Goal: Information Seeking & Learning: Learn about a topic

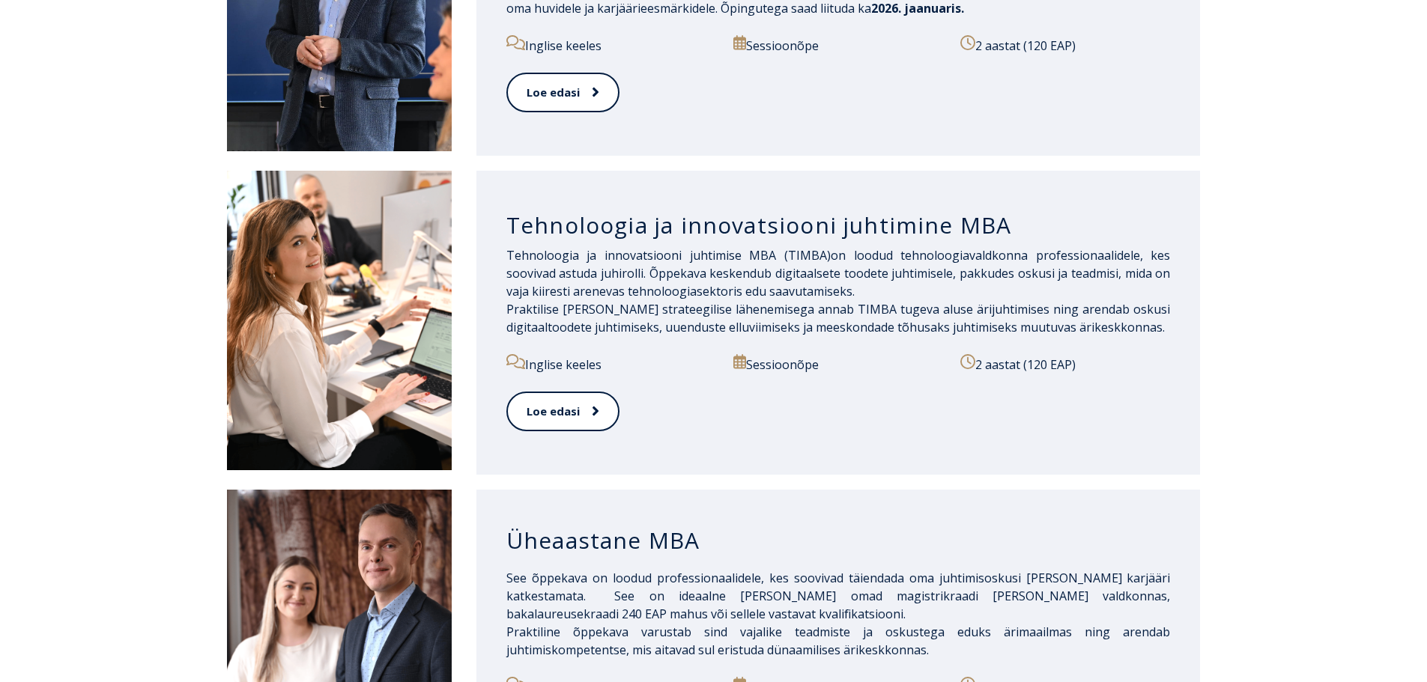
scroll to position [899, 0]
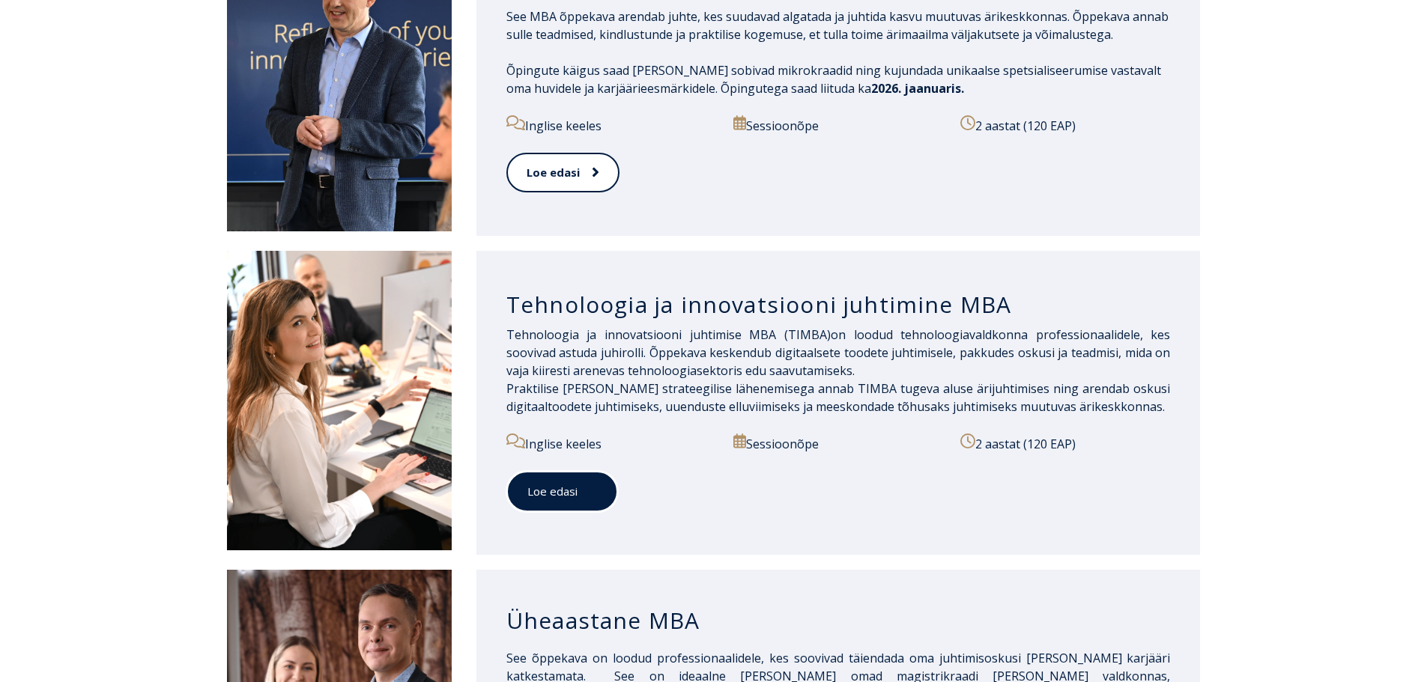
click at [583, 484] on span at bounding box center [586, 491] width 19 height 15
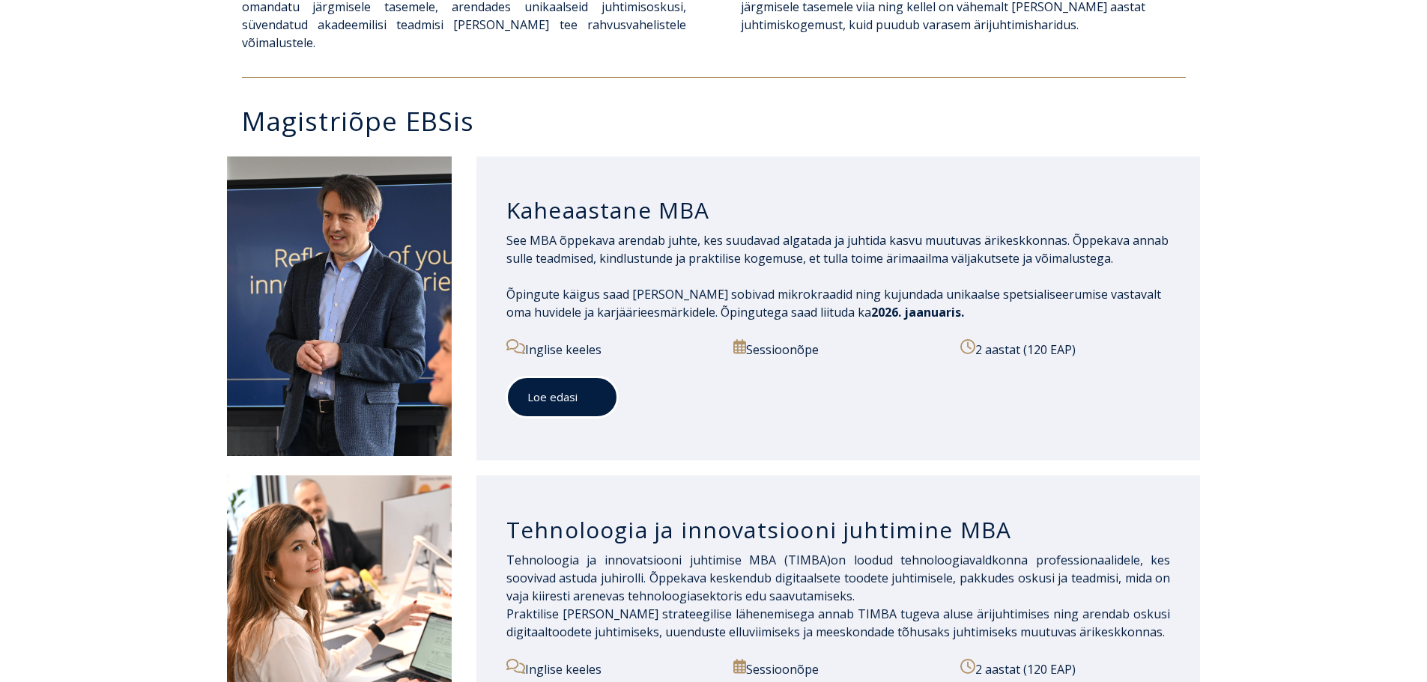
click at [563, 377] on link "Loe edasi" at bounding box center [562, 397] width 112 height 41
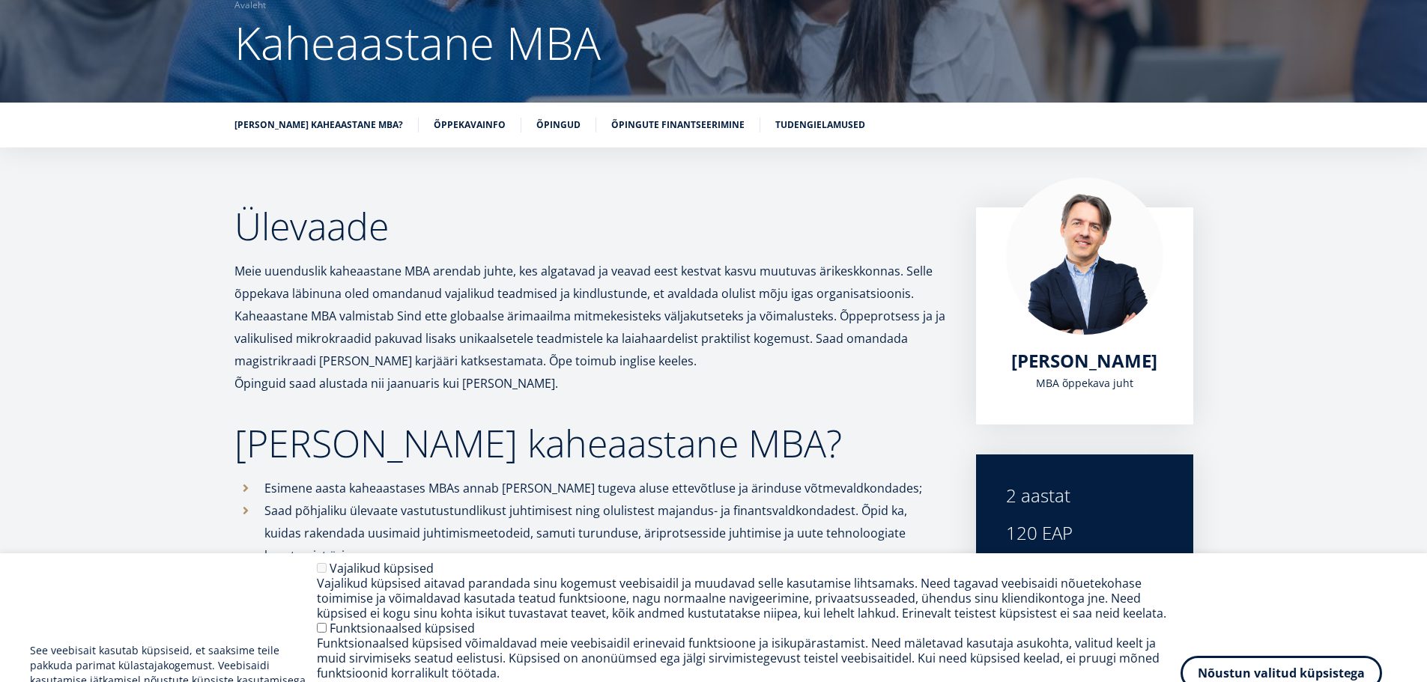
scroll to position [150, 0]
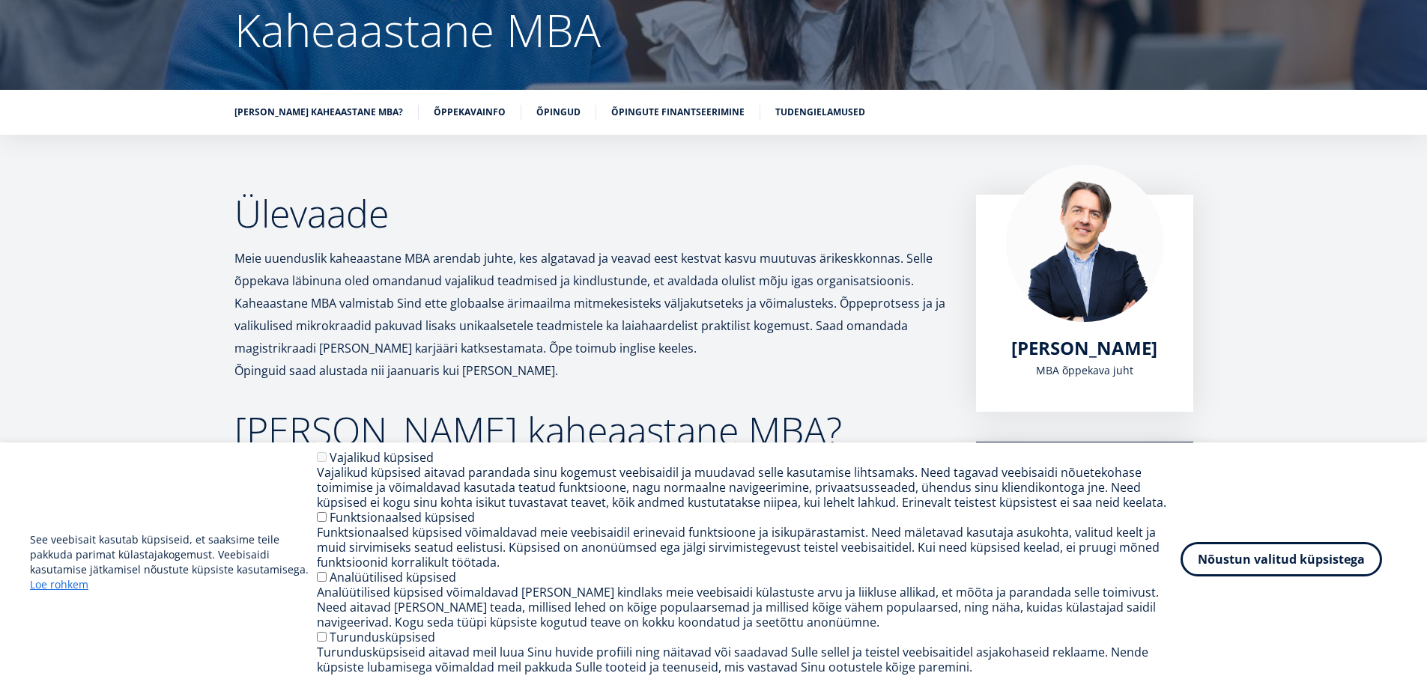
click at [1292, 568] on button "Nõustun valitud küpsistega" at bounding box center [1280, 559] width 201 height 34
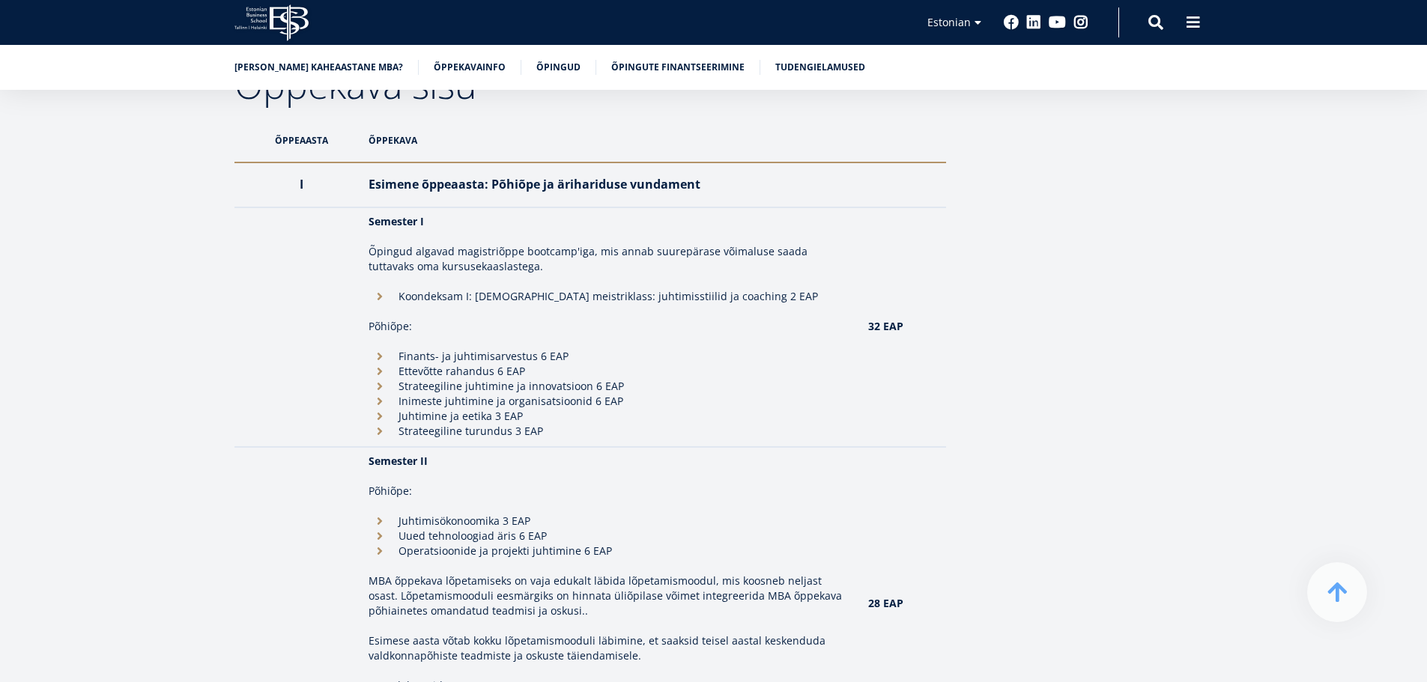
scroll to position [1348, 0]
click at [468, 60] on link "Õppekavainfo" at bounding box center [470, 65] width 72 height 15
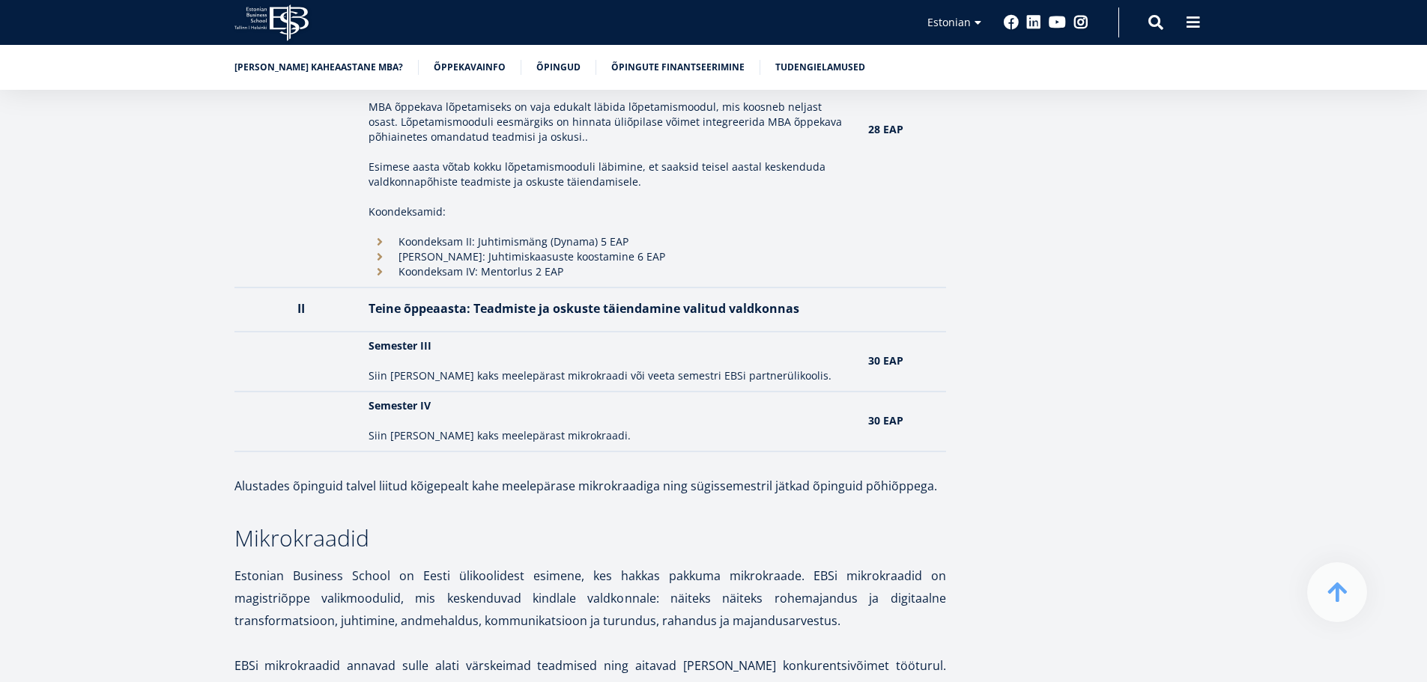
scroll to position [2038, 0]
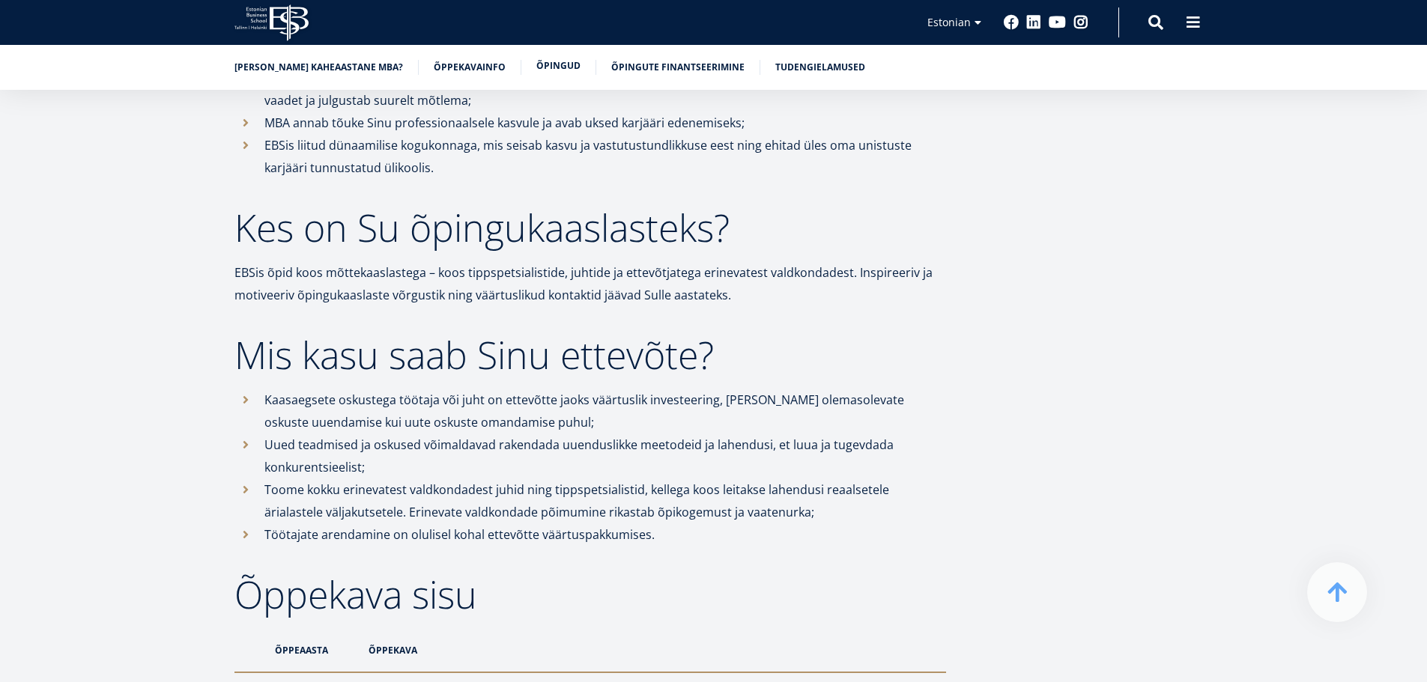
click at [538, 63] on link "Õpingud" at bounding box center [558, 65] width 44 height 15
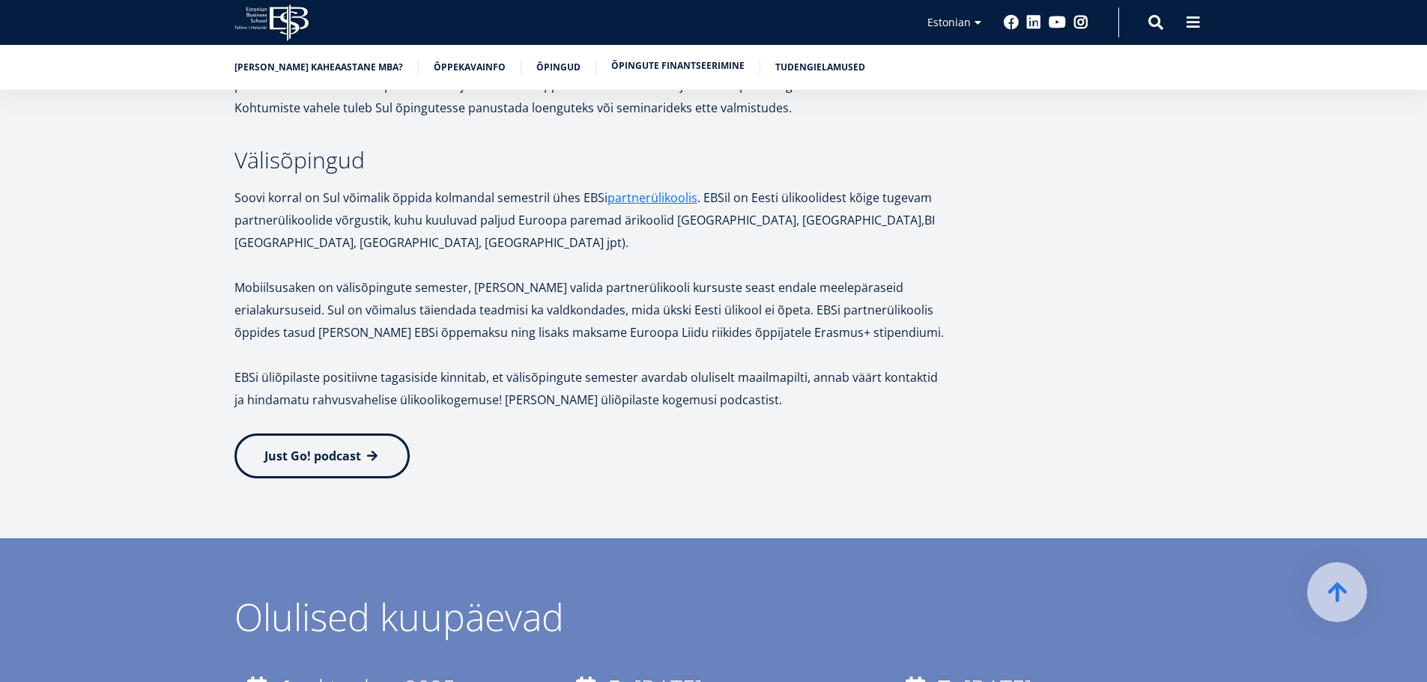
click at [630, 63] on link "Õpingute finantseerimine" at bounding box center [677, 65] width 133 height 15
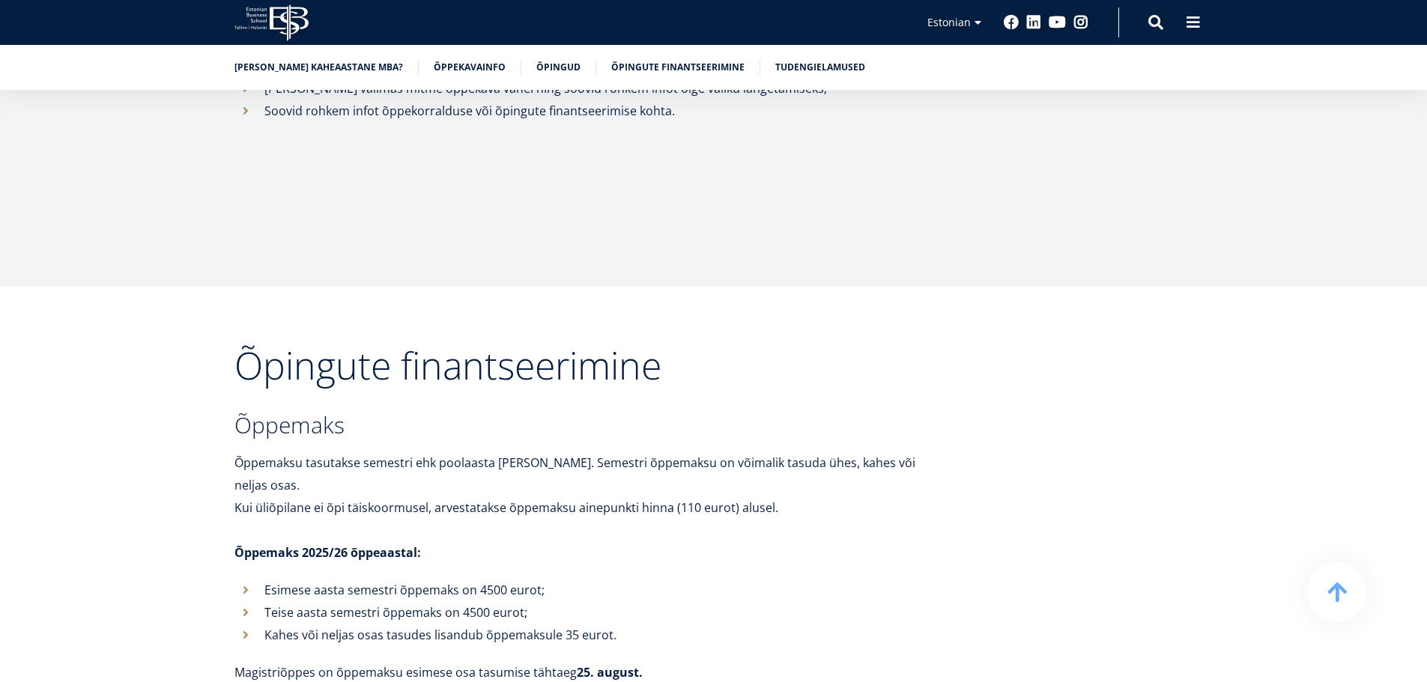
scroll to position [4732, 0]
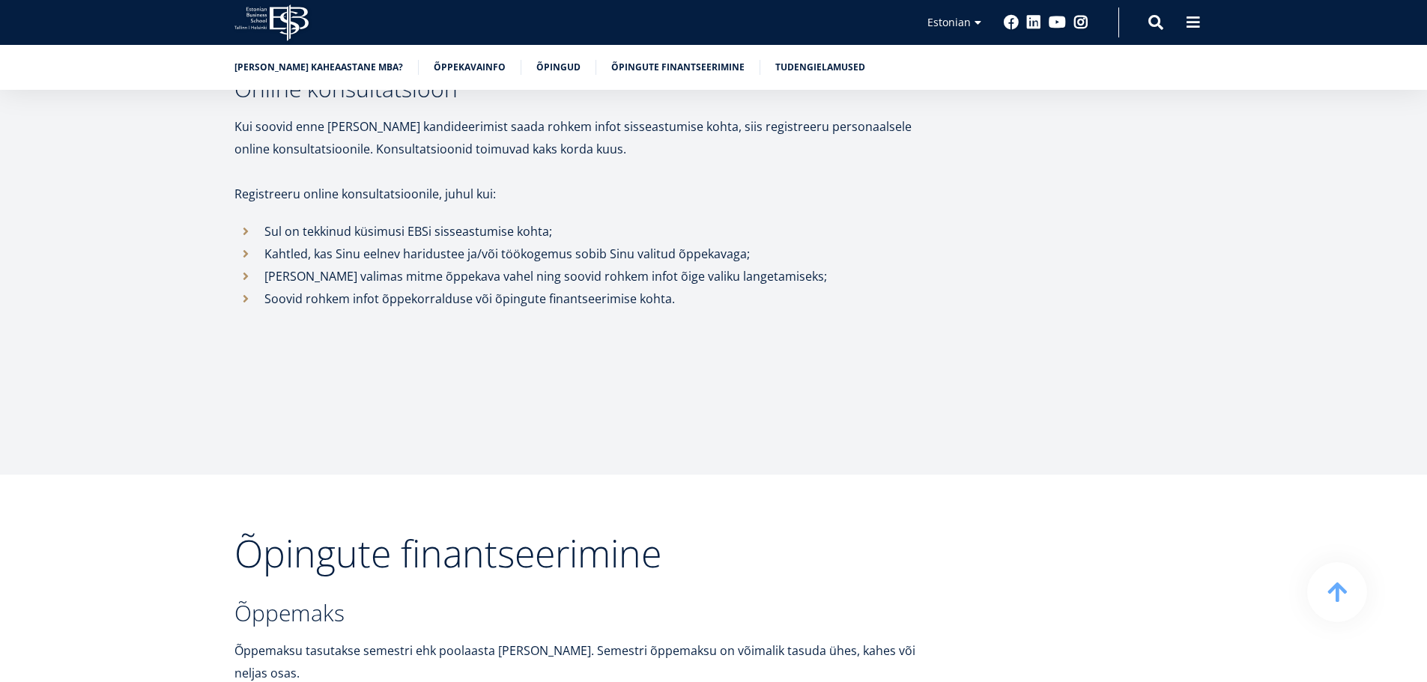
click at [530, 54] on div "[PERSON_NAME] kaheaastane MBA? Õppekavainfo Õpingud Õpingute finantseerimine Tu…" at bounding box center [713, 67] width 1427 height 45
click at [536, 65] on link "Õpingud" at bounding box center [558, 65] width 44 height 15
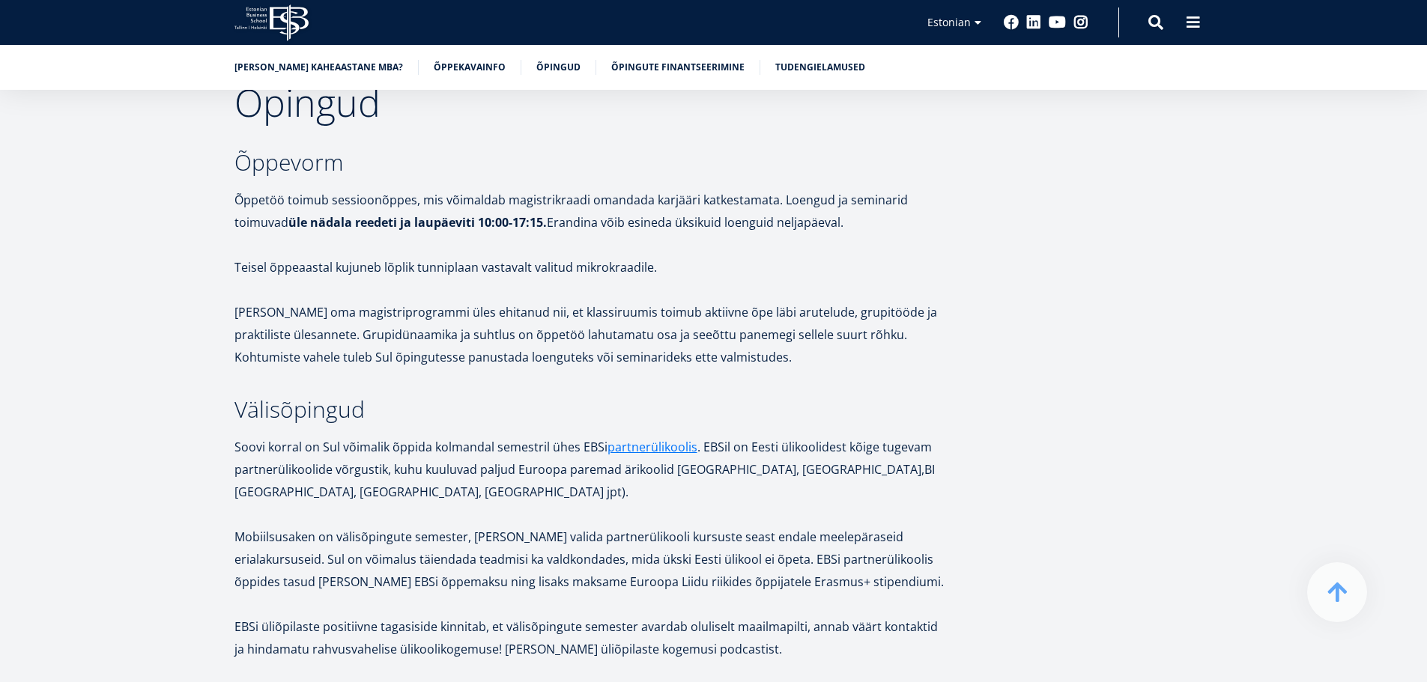
scroll to position [2487, 0]
